Goal: Communication & Community: Answer question/provide support

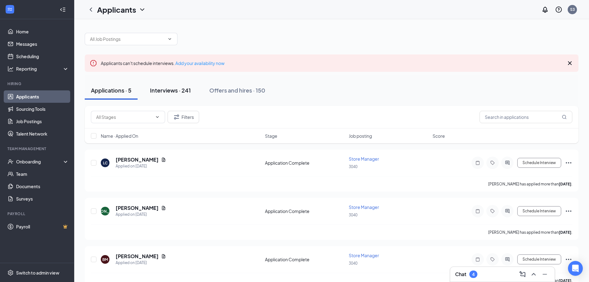
click at [160, 91] on div "Interviews · 241" at bounding box center [170, 90] width 41 height 8
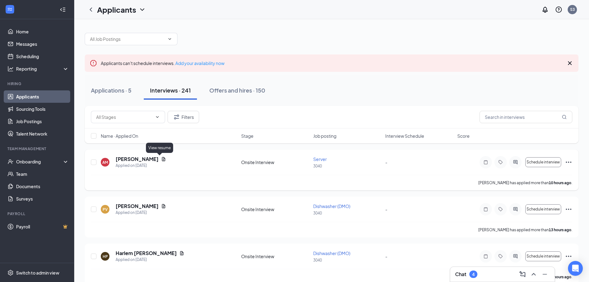
click at [161, 160] on icon "Document" at bounding box center [163, 158] width 5 height 5
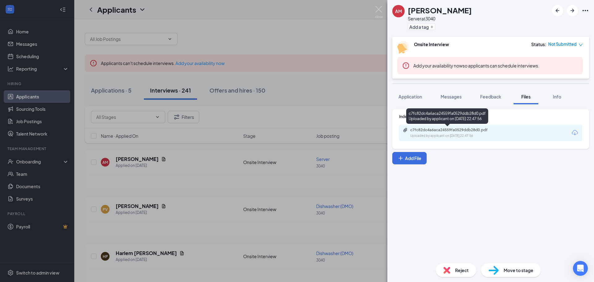
click at [425, 130] on div "c7fc82dc4a6aca24559fa0529ddb28d0.pdf" at bounding box center [453, 129] width 87 height 5
click at [339, 157] on div "AM [PERSON_NAME] Server at 3040 Add a tag Onsite Interview Status : Not Submitt…" at bounding box center [297, 141] width 594 height 282
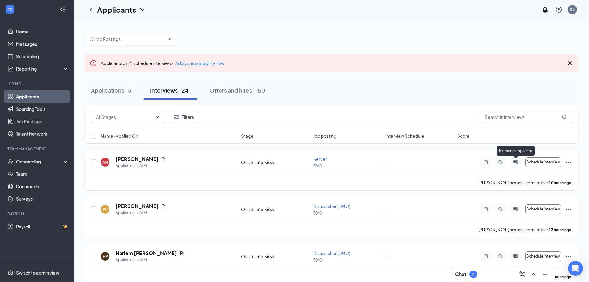
click at [517, 163] on icon "ActiveChat" at bounding box center [515, 162] width 4 height 4
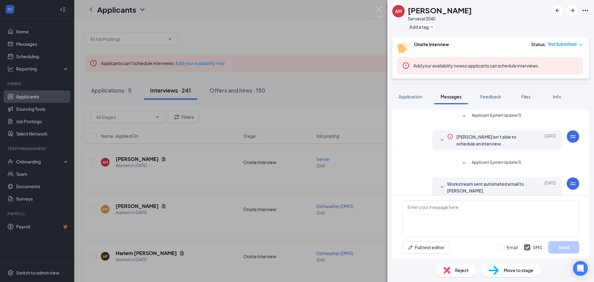
click at [438, 186] on icon "SmallChevronDown" at bounding box center [441, 186] width 7 height 7
click at [490, 206] on textarea at bounding box center [490, 218] width 177 height 37
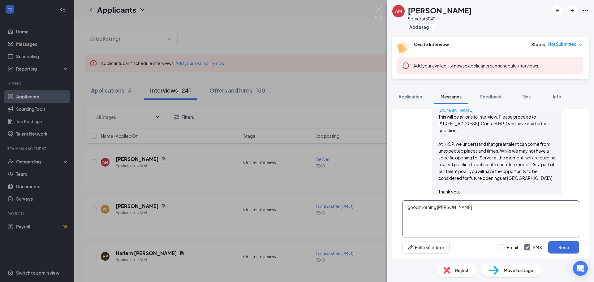
scroll to position [164, 0]
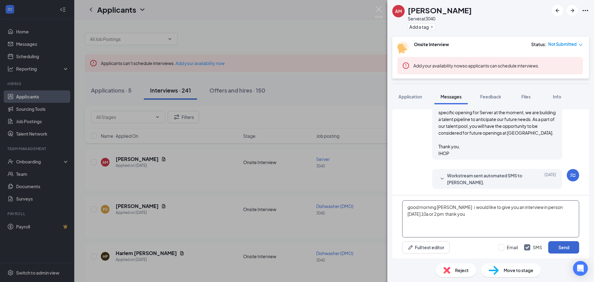
type textarea "good morning [PERSON_NAME] i would like to give you an interview in person [DAT…"
click at [573, 247] on button "Send" at bounding box center [563, 247] width 31 height 12
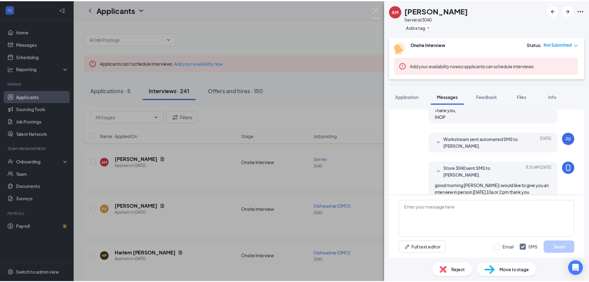
scroll to position [217, 0]
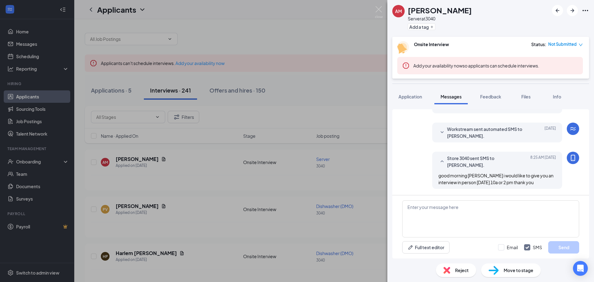
click at [353, 173] on div "AM [PERSON_NAME] Server at 3040 Add a tag Onsite Interview Status : Not Submitt…" at bounding box center [297, 141] width 594 height 282
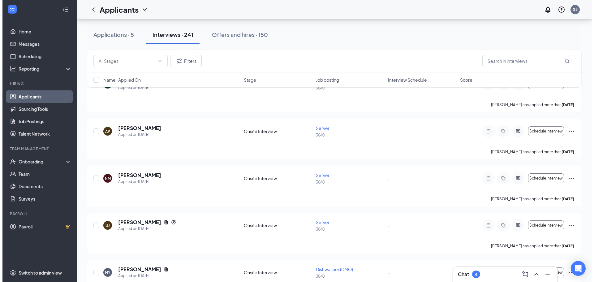
scroll to position [1237, 0]
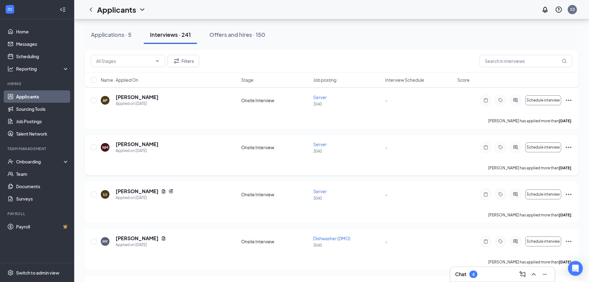
click at [101, 148] on div "NM" at bounding box center [105, 147] width 9 height 9
click at [143, 144] on h5 "[PERSON_NAME]" at bounding box center [137, 144] width 43 height 7
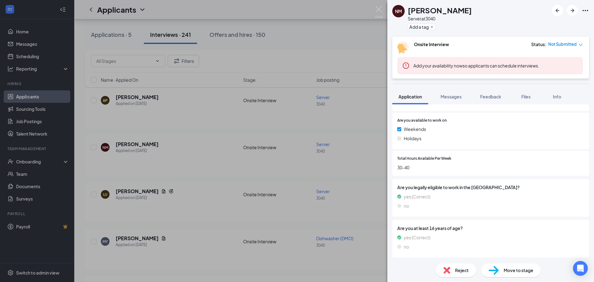
scroll to position [264, 0]
drag, startPoint x: 275, startPoint y: 190, endPoint x: 242, endPoint y: 197, distance: 33.9
click at [274, 189] on div "NM [PERSON_NAME] Server at 3040 Add a tag Onsite Interview Status : Not Submitt…" at bounding box center [297, 141] width 594 height 282
click at [227, 201] on div "UJ Unique [PERSON_NAME] Applied on [DATE] Onsite Interview Server 3040 - Schedu…" at bounding box center [334, 197] width 486 height 19
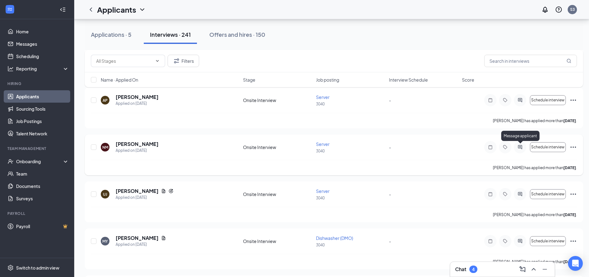
click at [523, 146] on icon "ActiveChat" at bounding box center [519, 147] width 7 height 5
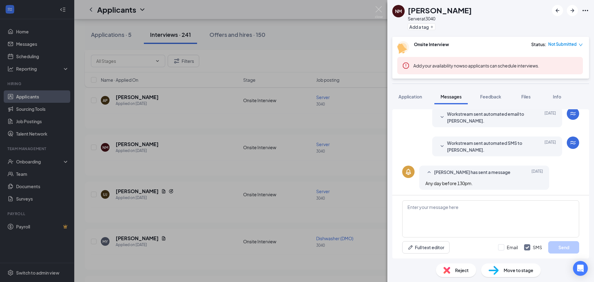
scroll to position [71, 0]
click at [481, 204] on textarea at bounding box center [490, 218] width 177 height 37
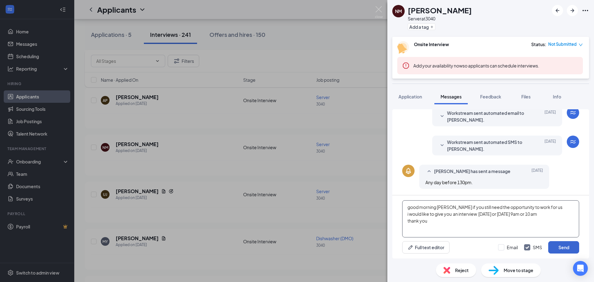
type textarea "good morning [PERSON_NAME] if you still need the opportunity to work for us i w…"
click at [564, 251] on button "Send" at bounding box center [563, 247] width 31 height 12
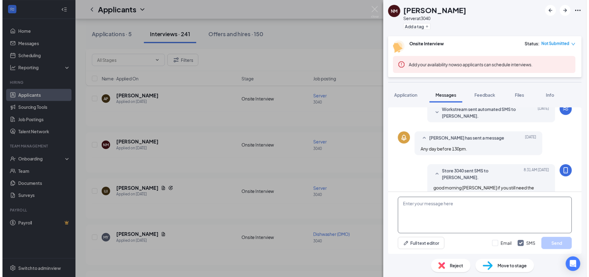
scroll to position [144, 0]
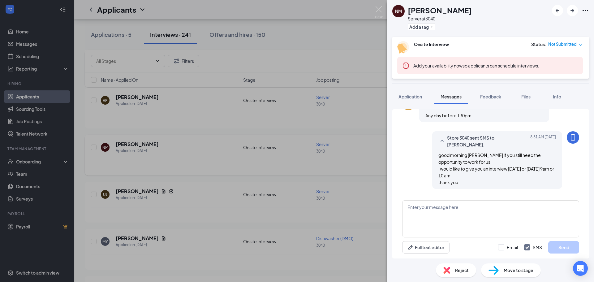
drag, startPoint x: 343, startPoint y: 161, endPoint x: 350, endPoint y: 162, distance: 6.8
click at [347, 163] on div "NM [PERSON_NAME] Server at 3040 Add a tag Onsite Interview Status : Not Submitt…" at bounding box center [297, 141] width 594 height 282
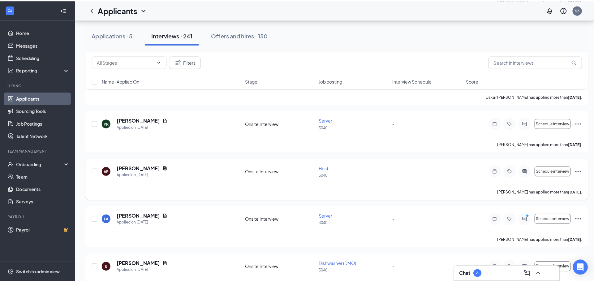
scroll to position [897, 0]
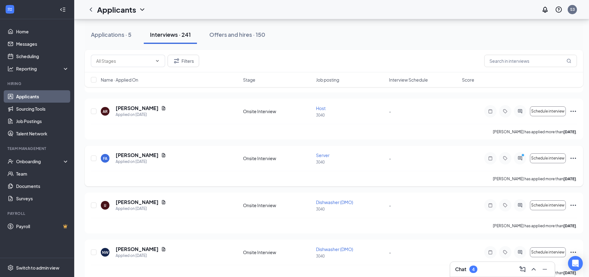
click at [524, 158] on icon "PrimaryDot" at bounding box center [523, 155] width 7 height 5
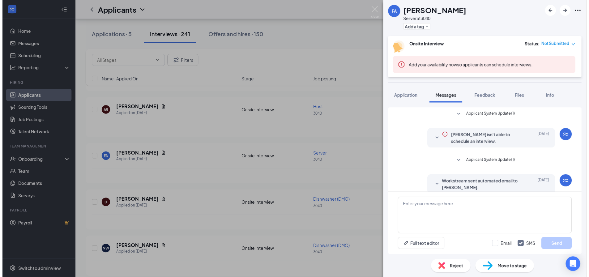
scroll to position [165, 0]
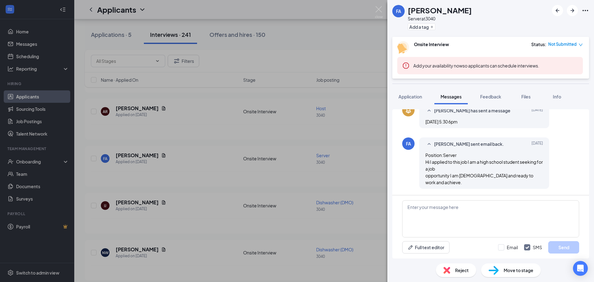
click at [353, 152] on div "FA [PERSON_NAME] Server at 3040 Add a tag Onsite Interview Status : Not Submitt…" at bounding box center [297, 141] width 594 height 282
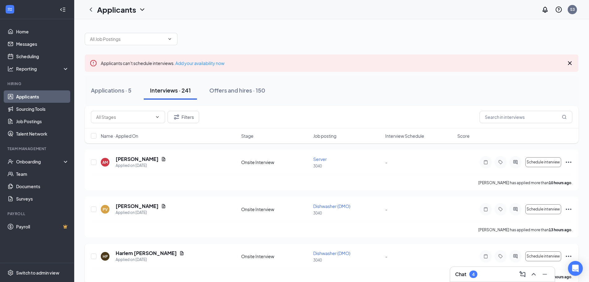
click at [473, 265] on div "HP Harlem [PERSON_NAME] Applied on [DATE] Onsite Interview Dishwasher (DMO) 304…" at bounding box center [332, 259] width 482 height 19
click at [473, 268] on div "Chat 4" at bounding box center [502, 274] width 105 height 15
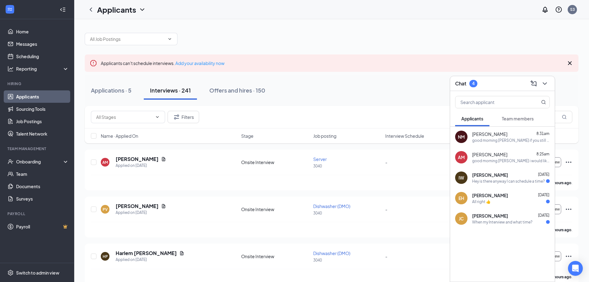
drag, startPoint x: 472, startPoint y: 200, endPoint x: 463, endPoint y: 197, distance: 9.0
click at [463, 197] on div "EH" at bounding box center [462, 198] width 6 height 6
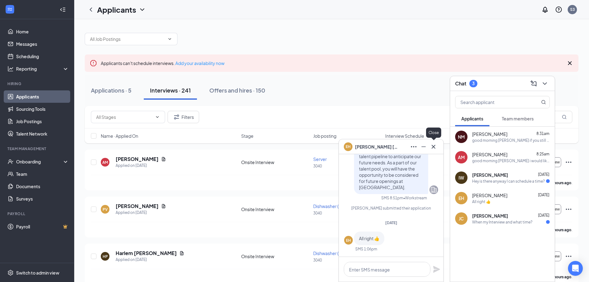
click at [437, 151] on button at bounding box center [434, 147] width 10 height 10
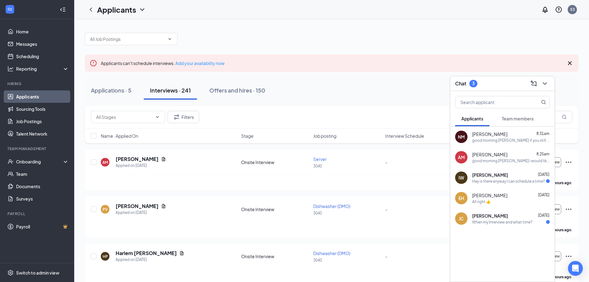
click at [510, 225] on div "[PERSON_NAME] [PERSON_NAME] [DATE] When my Interview and what time?" at bounding box center [502, 218] width 105 height 20
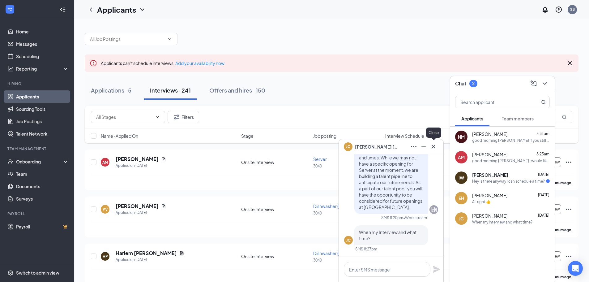
click at [436, 145] on icon "Cross" at bounding box center [433, 146] width 7 height 7
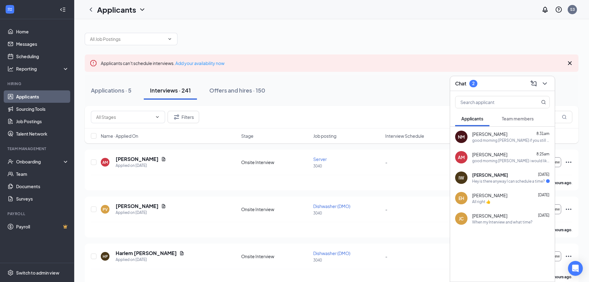
click at [494, 181] on div "Hey is there anyway I can schedule a time?" at bounding box center [508, 180] width 73 height 5
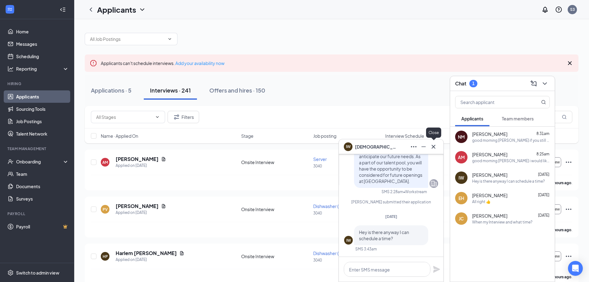
click at [435, 145] on icon "Cross" at bounding box center [433, 146] width 7 height 7
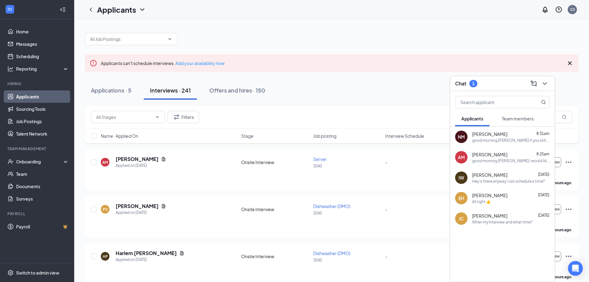
click at [419, 118] on div "Filters" at bounding box center [332, 117] width 482 height 12
click at [548, 83] on icon "ChevronDown" at bounding box center [544, 83] width 7 height 7
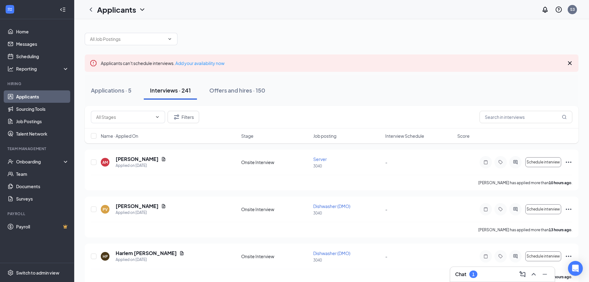
click at [490, 276] on div "Chat 1" at bounding box center [502, 274] width 95 height 10
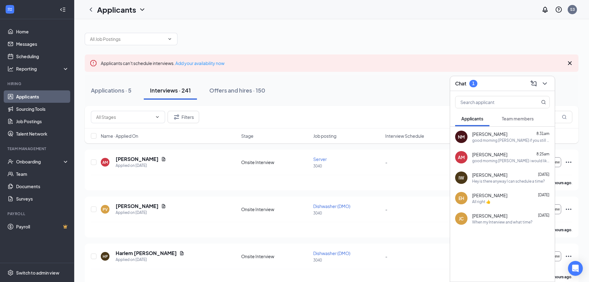
click at [502, 118] on span "Team members" at bounding box center [518, 119] width 32 height 6
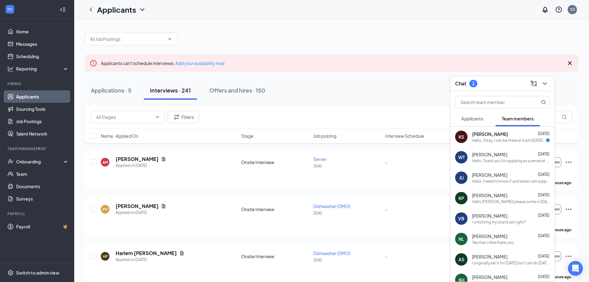
click at [483, 117] on span "Applicants" at bounding box center [472, 119] width 22 height 6
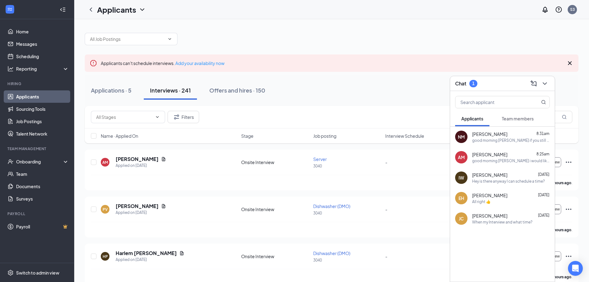
click at [513, 119] on span "Team members" at bounding box center [518, 119] width 32 height 6
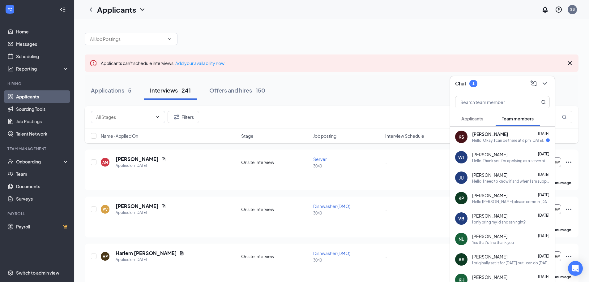
click at [471, 115] on div "Applicants" at bounding box center [472, 118] width 22 height 6
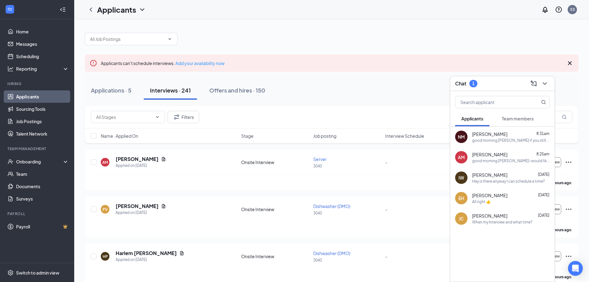
click at [504, 135] on span "[PERSON_NAME]" at bounding box center [489, 134] width 35 height 6
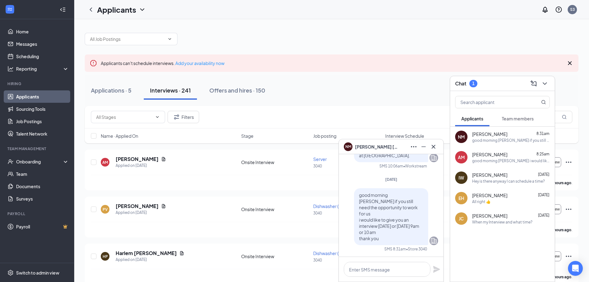
click at [500, 119] on button "Team members" at bounding box center [518, 118] width 44 height 15
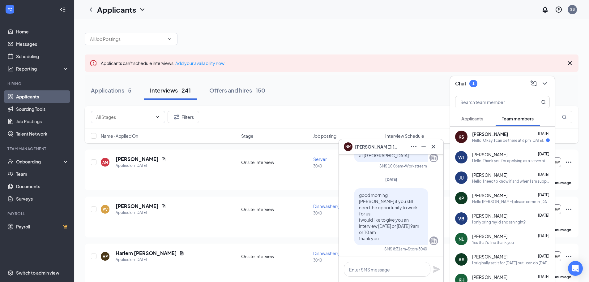
click at [507, 134] on div "[PERSON_NAME] [DATE]" at bounding box center [511, 134] width 78 height 6
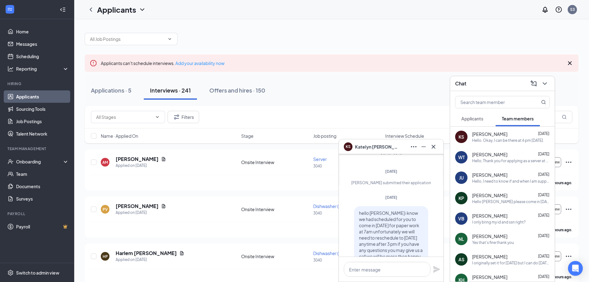
scroll to position [-159, 0]
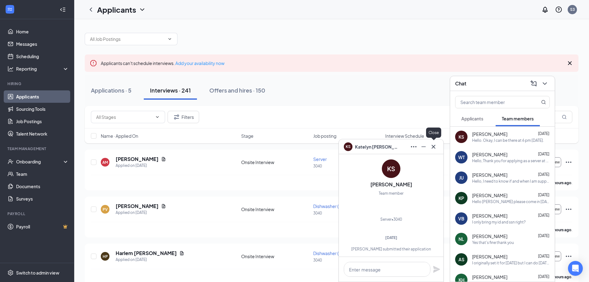
click at [437, 148] on icon "Cross" at bounding box center [433, 146] width 7 height 7
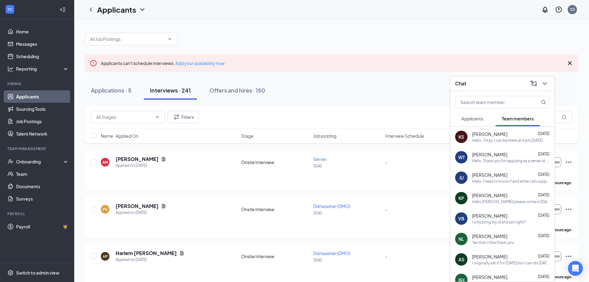
click at [465, 118] on span "Applicants" at bounding box center [472, 119] width 22 height 6
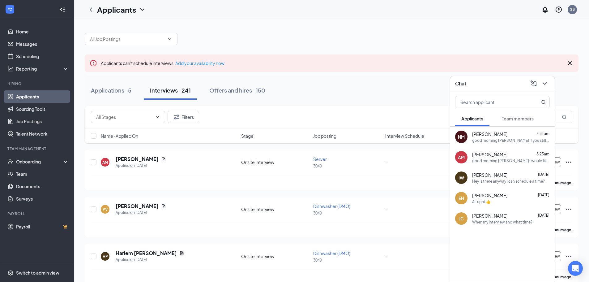
click at [423, 113] on div "Filters" at bounding box center [332, 117] width 482 height 12
click at [545, 83] on icon "ChevronDown" at bounding box center [545, 83] width 4 height 2
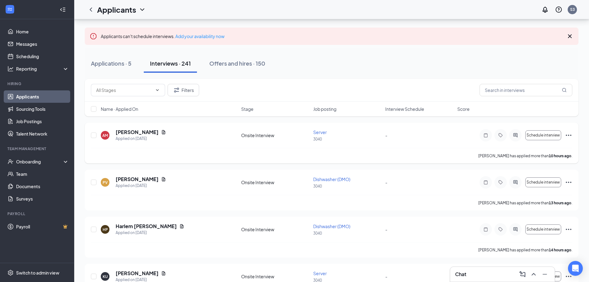
scroll to position [0, 0]
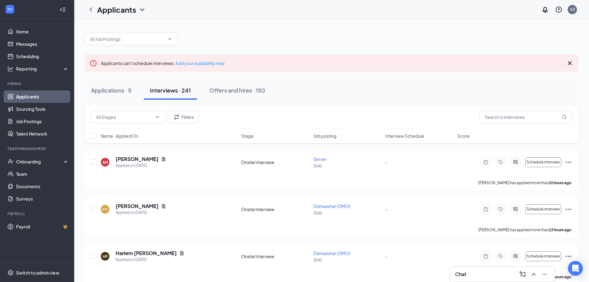
click at [497, 276] on div "Chat" at bounding box center [502, 274] width 95 height 10
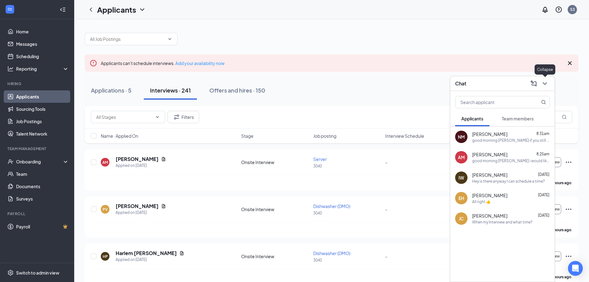
click at [547, 87] on icon "ChevronDown" at bounding box center [544, 83] width 7 height 7
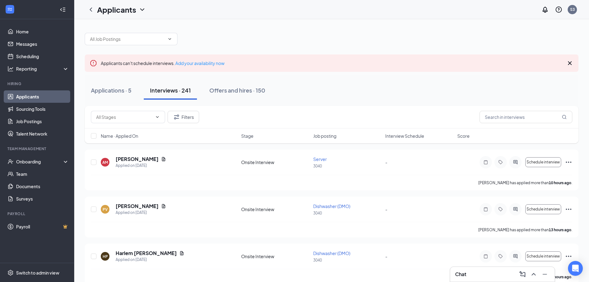
click at [572, 61] on icon "Cross" at bounding box center [569, 62] width 7 height 7
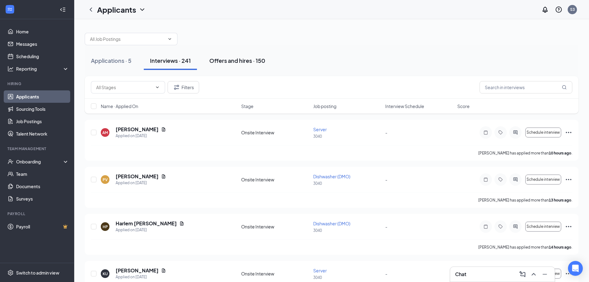
click at [228, 65] on button "Offers and hires · 150" at bounding box center [237, 60] width 68 height 19
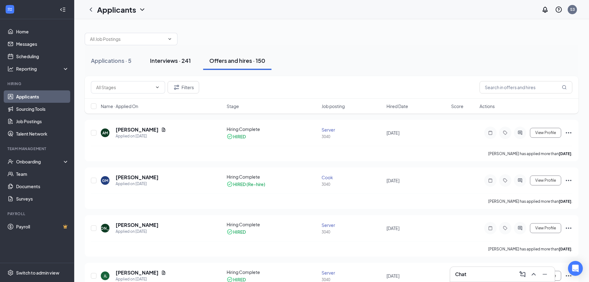
click at [177, 58] on div "Interviews · 241" at bounding box center [170, 61] width 41 height 8
